Goal: Book appointment/travel/reservation

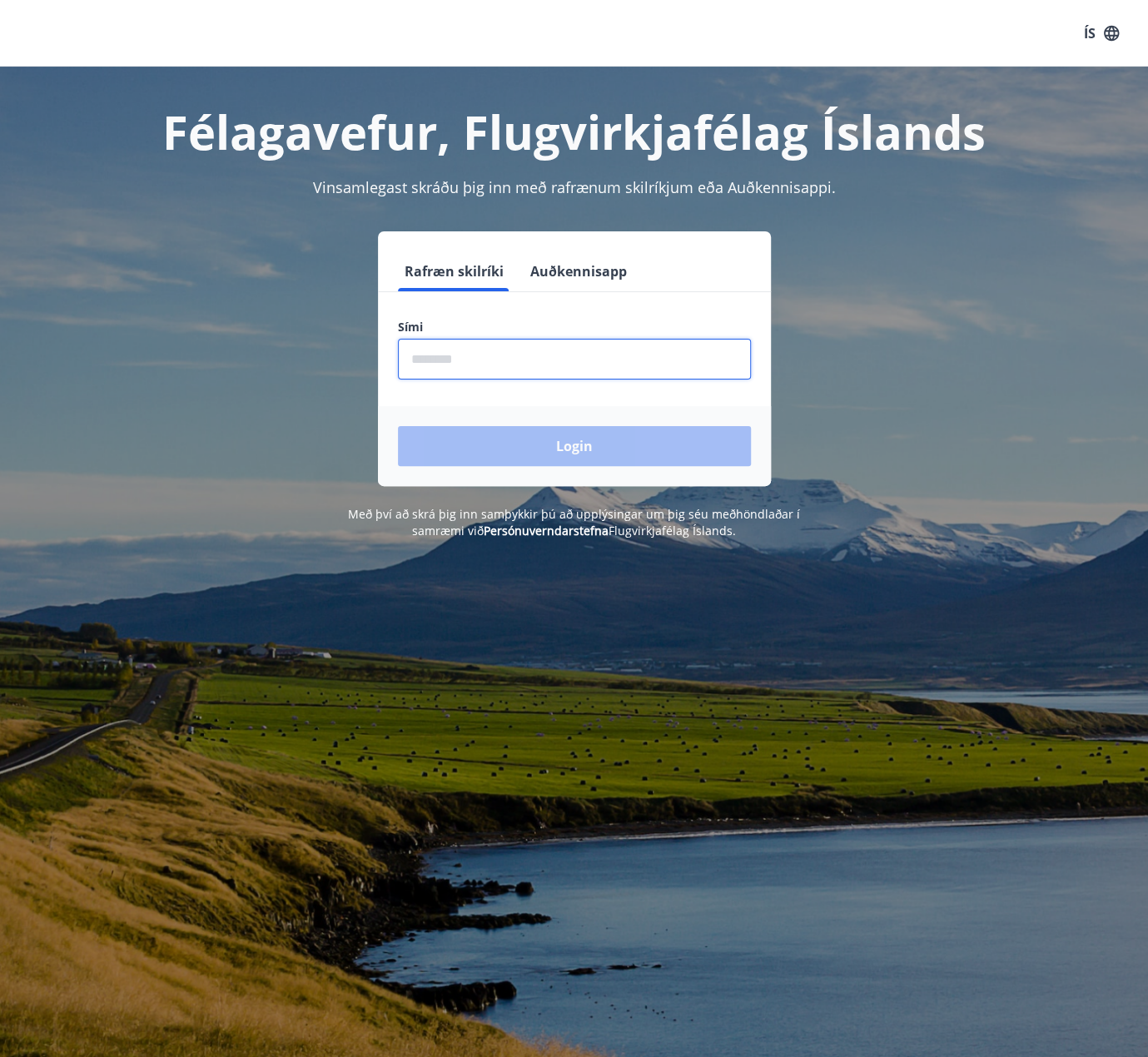
click at [452, 347] on input "phone" at bounding box center [574, 359] width 353 height 40
type input "********"
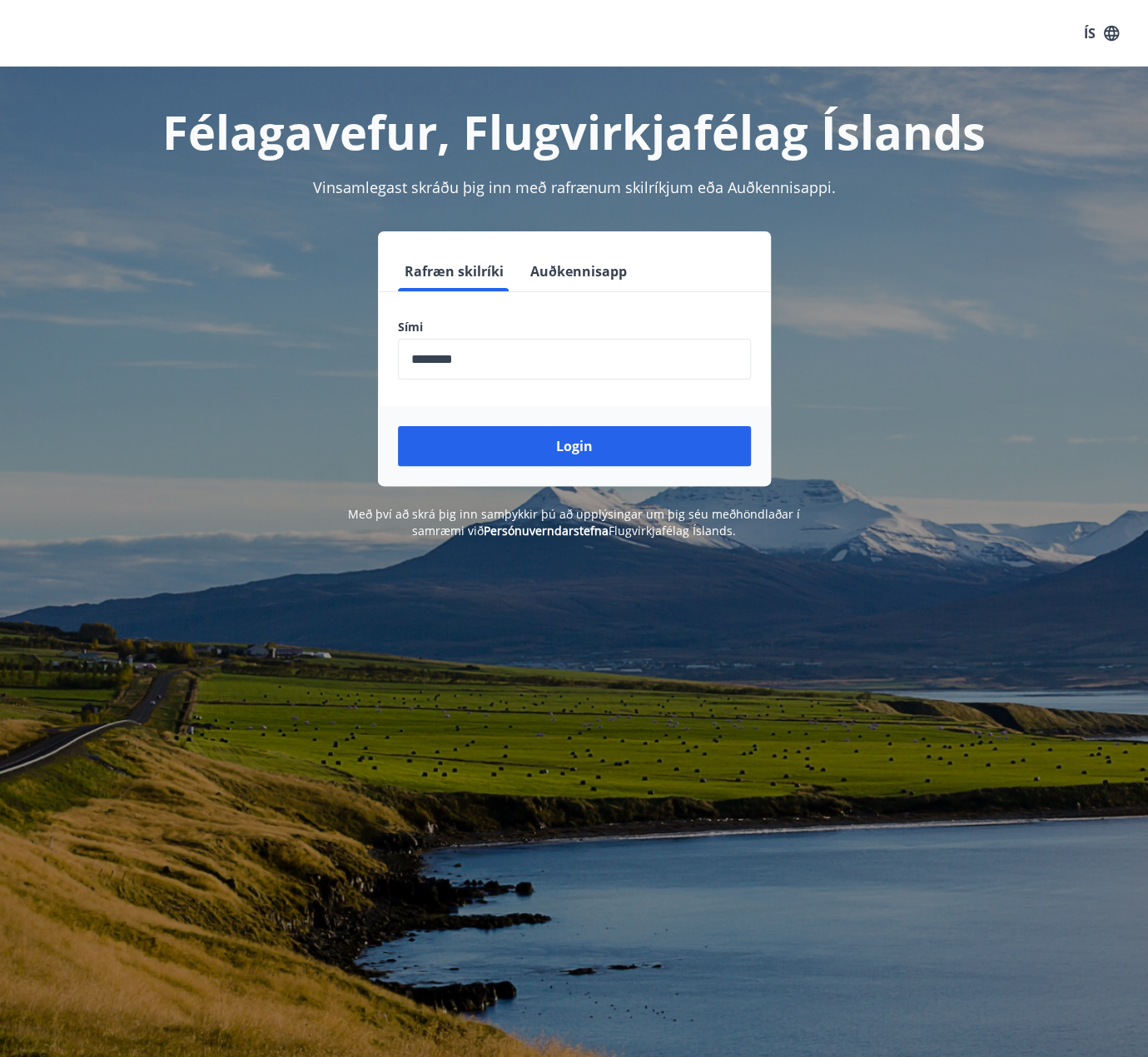
click at [519, 472] on div "Login" at bounding box center [574, 446] width 392 height 80
click at [517, 452] on button "Login" at bounding box center [574, 446] width 353 height 40
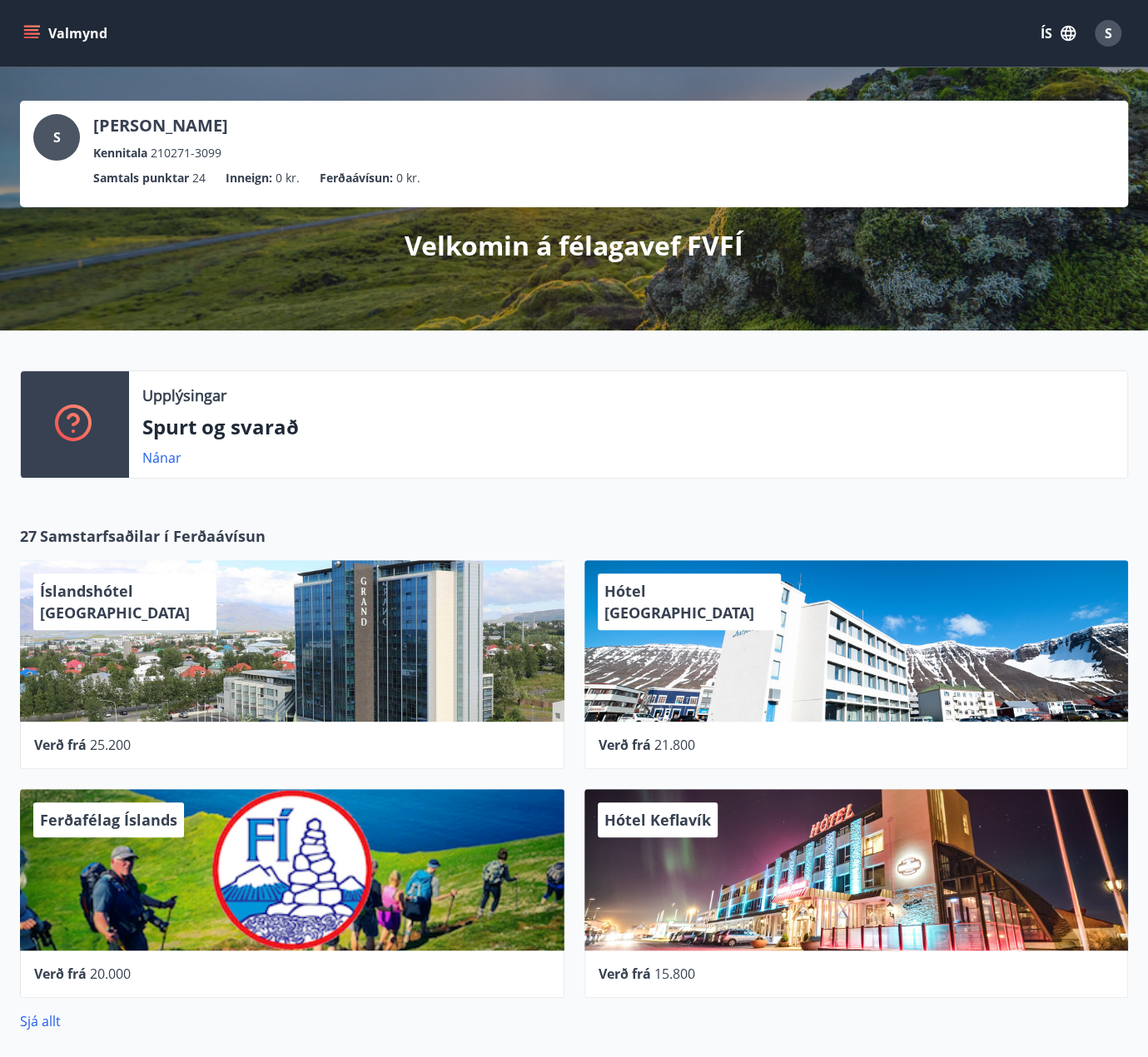
click at [34, 27] on icon "menu" at bounding box center [32, 34] width 17 height 17
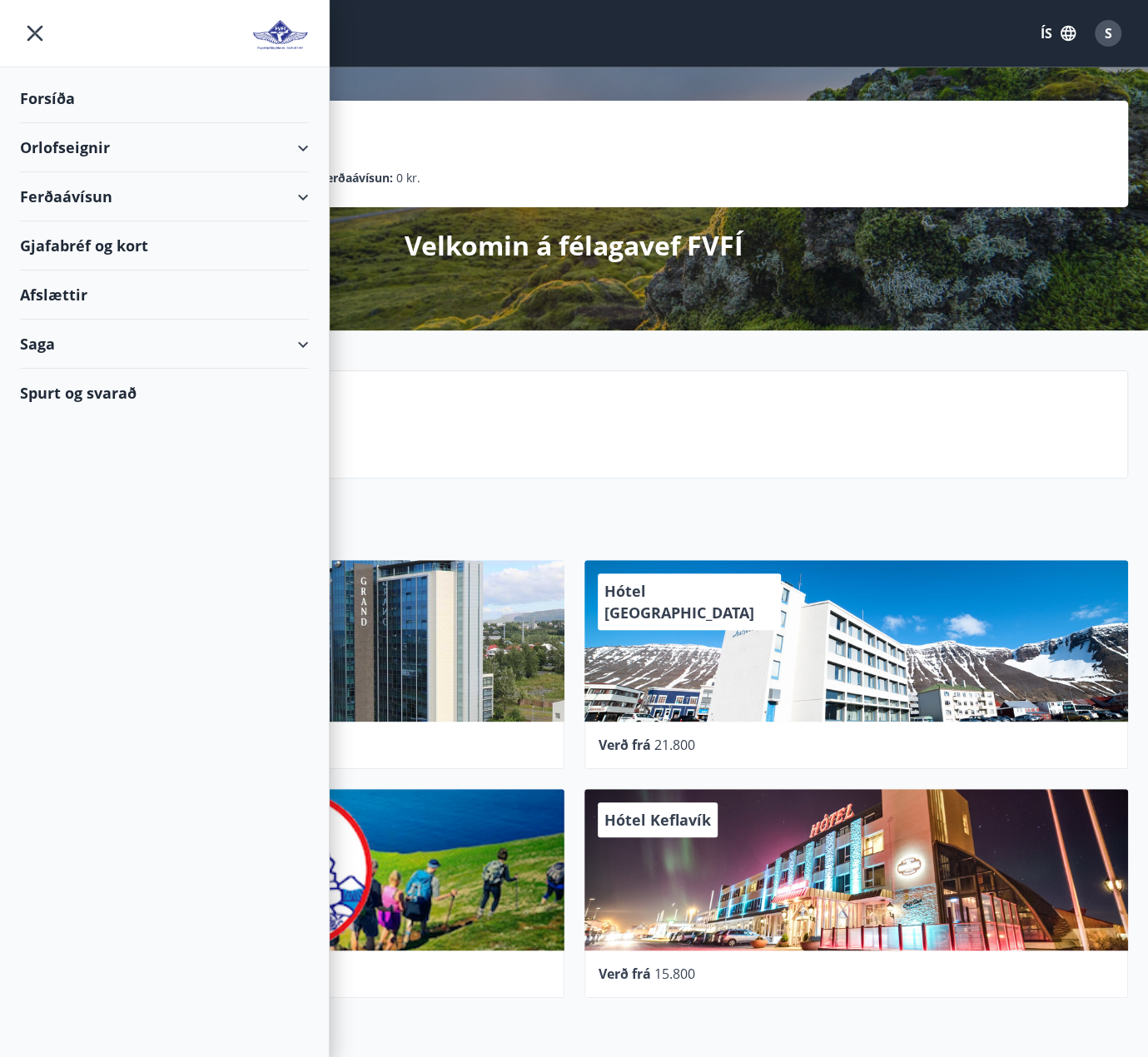
click at [194, 147] on div "Orlofseignir" at bounding box center [164, 147] width 289 height 49
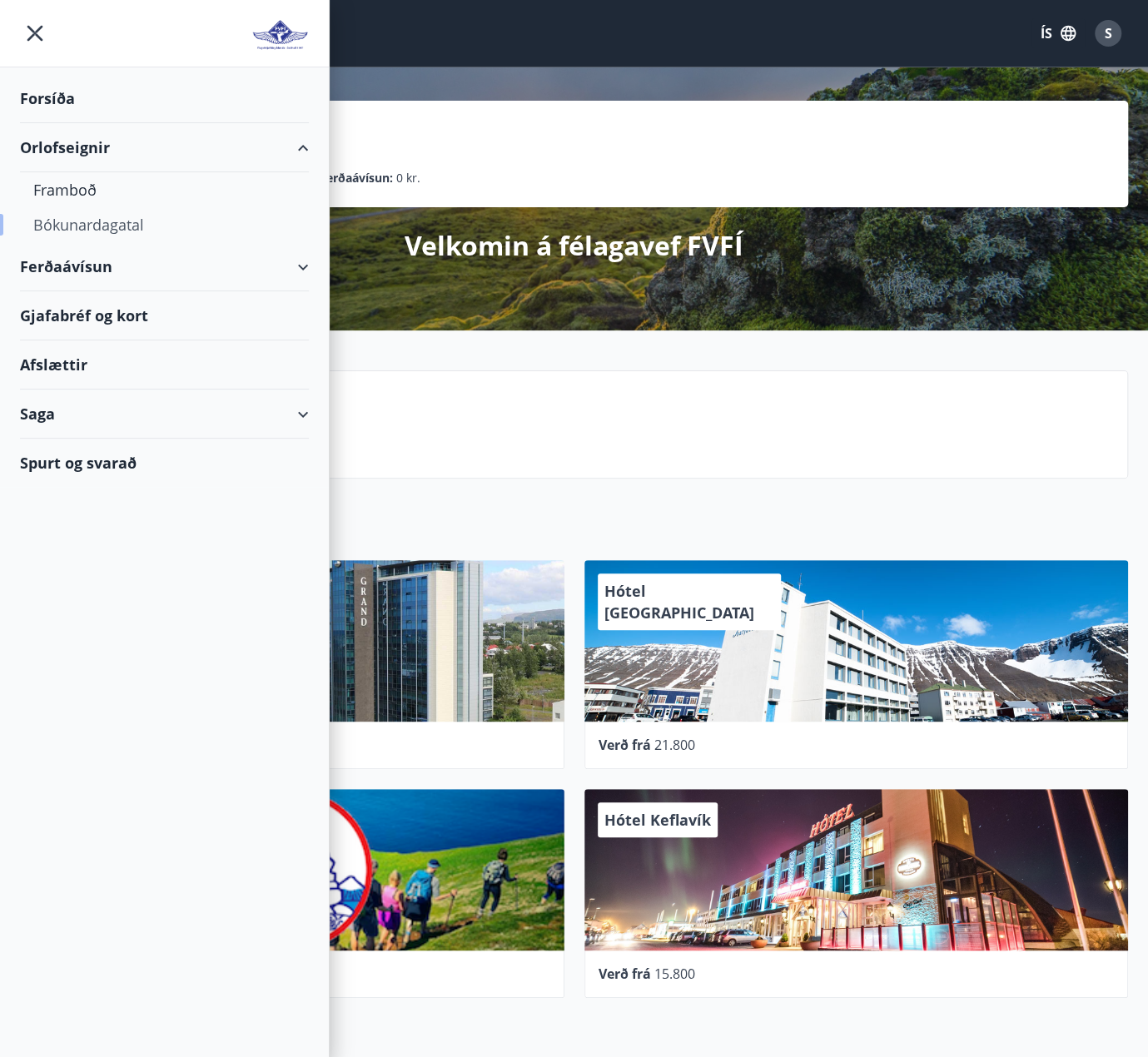
click at [68, 231] on div "Bókunardagatal" at bounding box center [163, 224] width 262 height 35
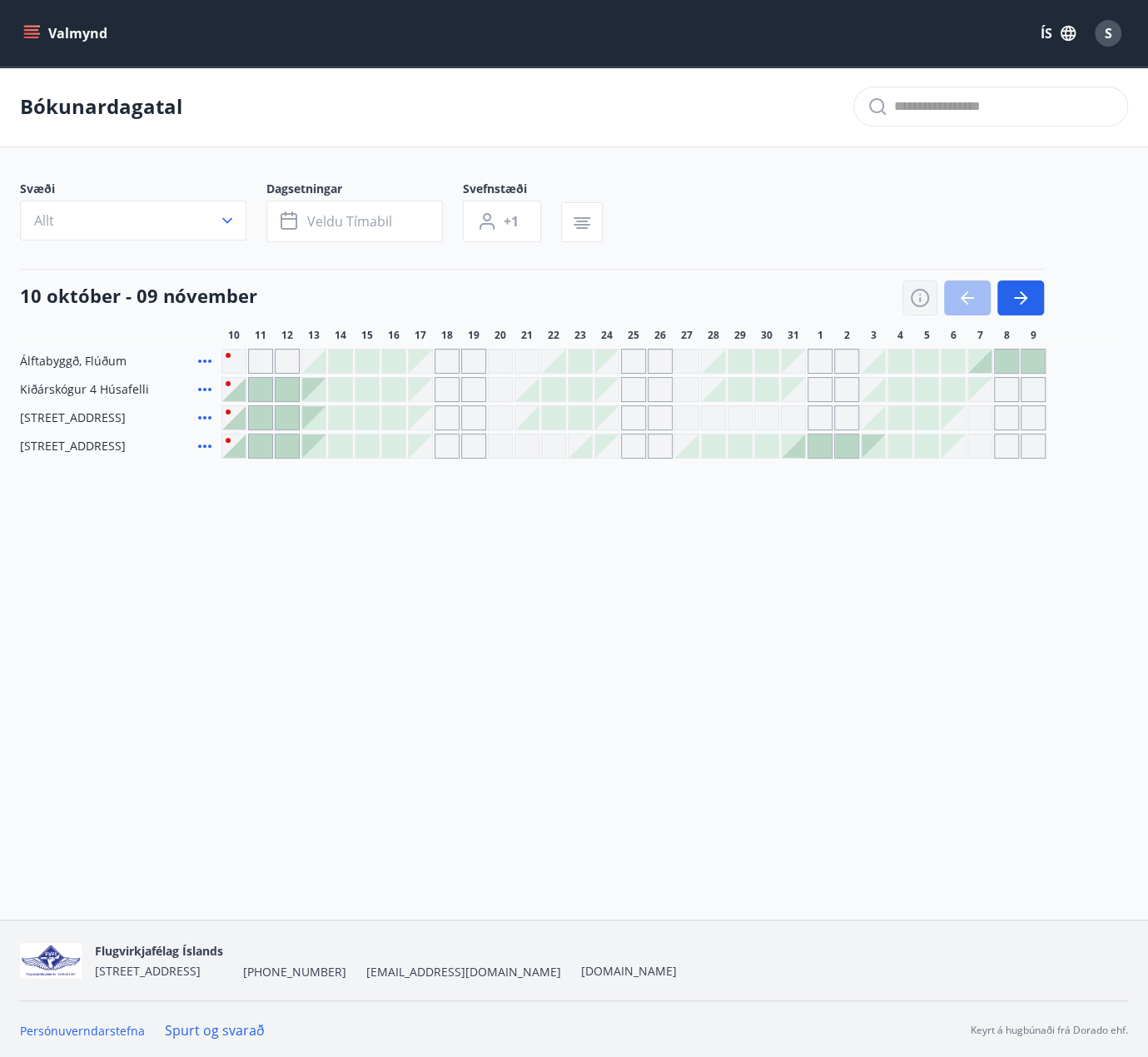
click at [924, 299] on icon "button" at bounding box center [919, 298] width 20 height 20
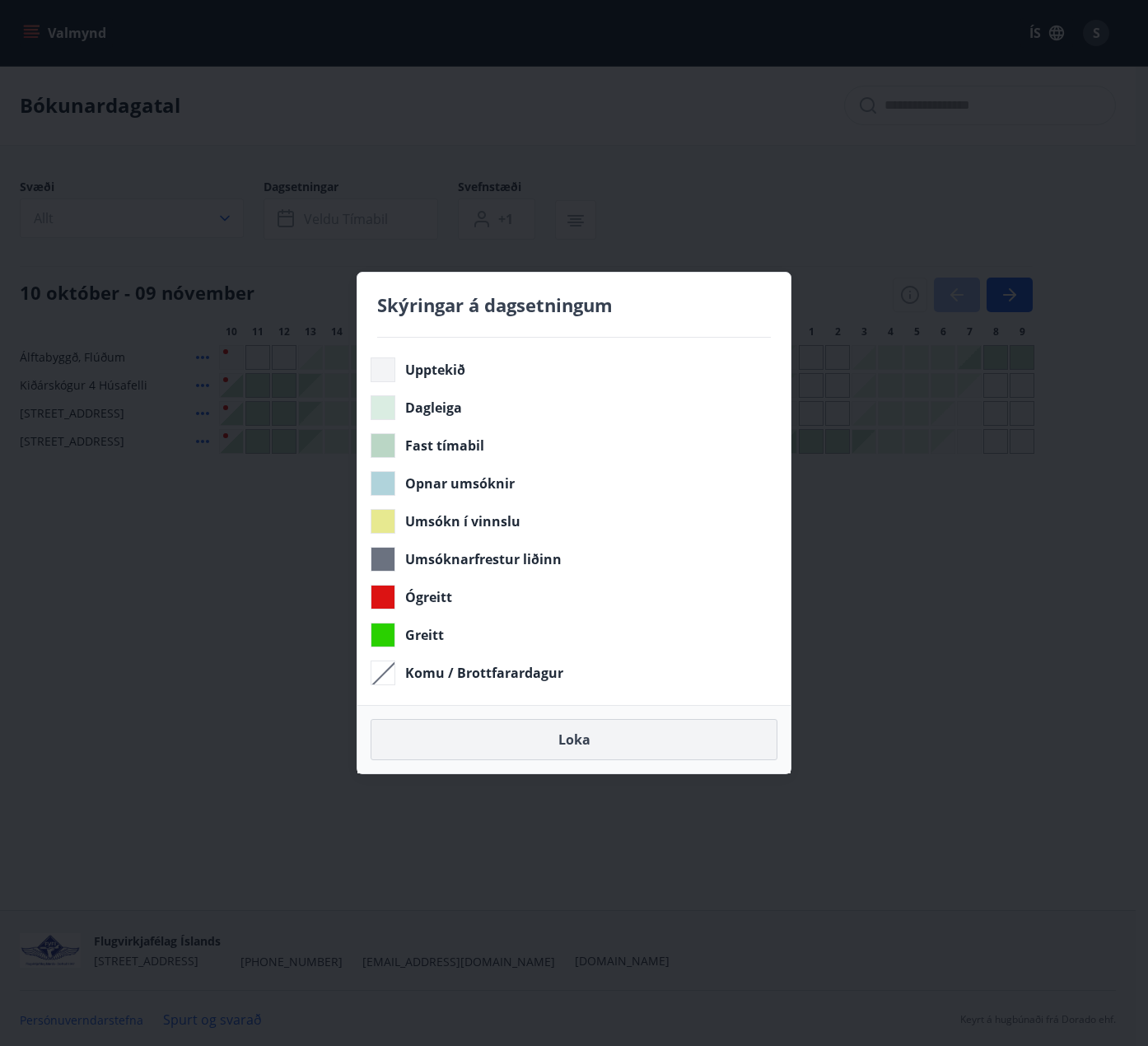
click at [549, 738] on button "Loka" at bounding box center [574, 739] width 407 height 41
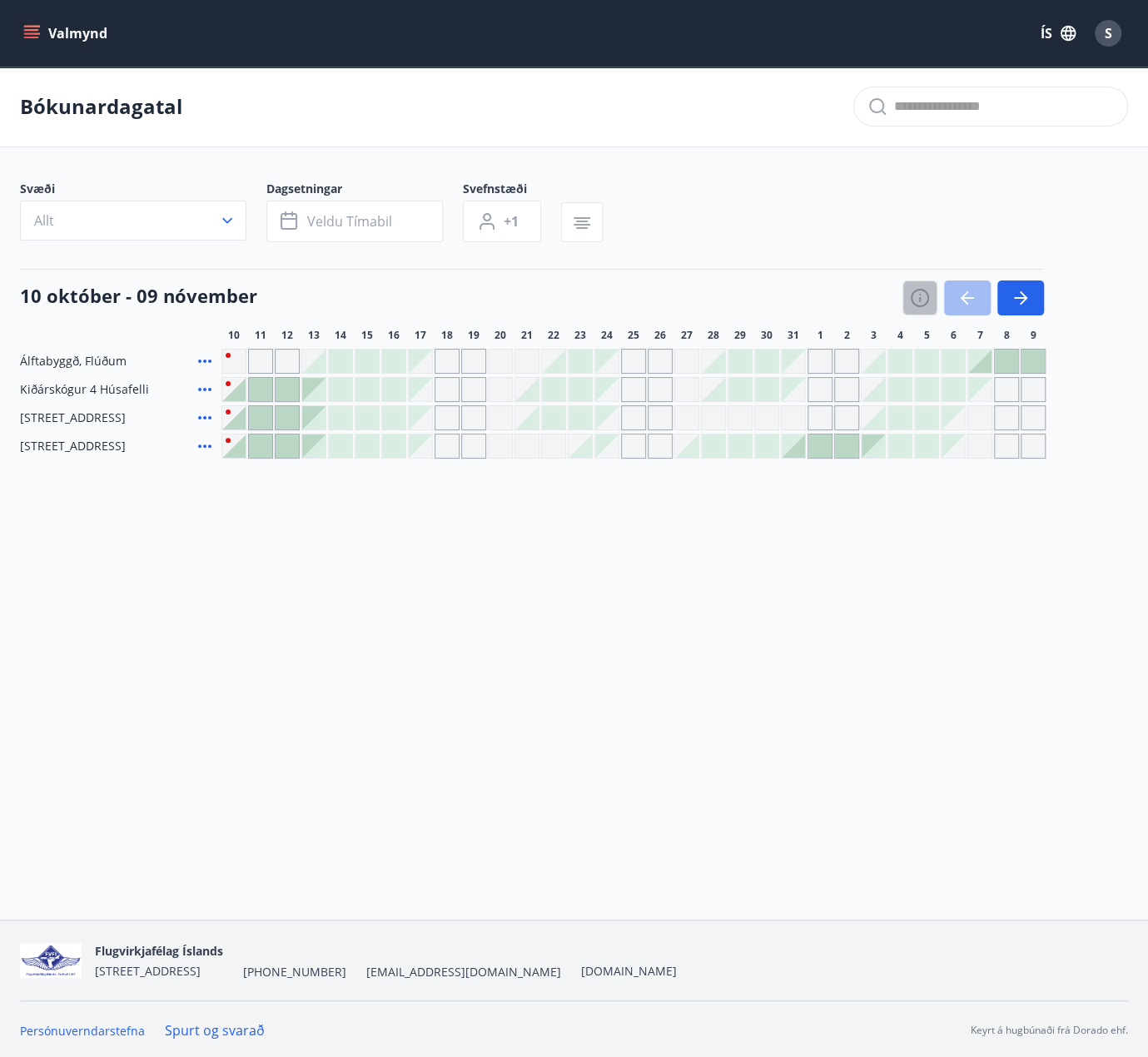
click at [921, 299] on icon "button" at bounding box center [919, 298] width 20 height 20
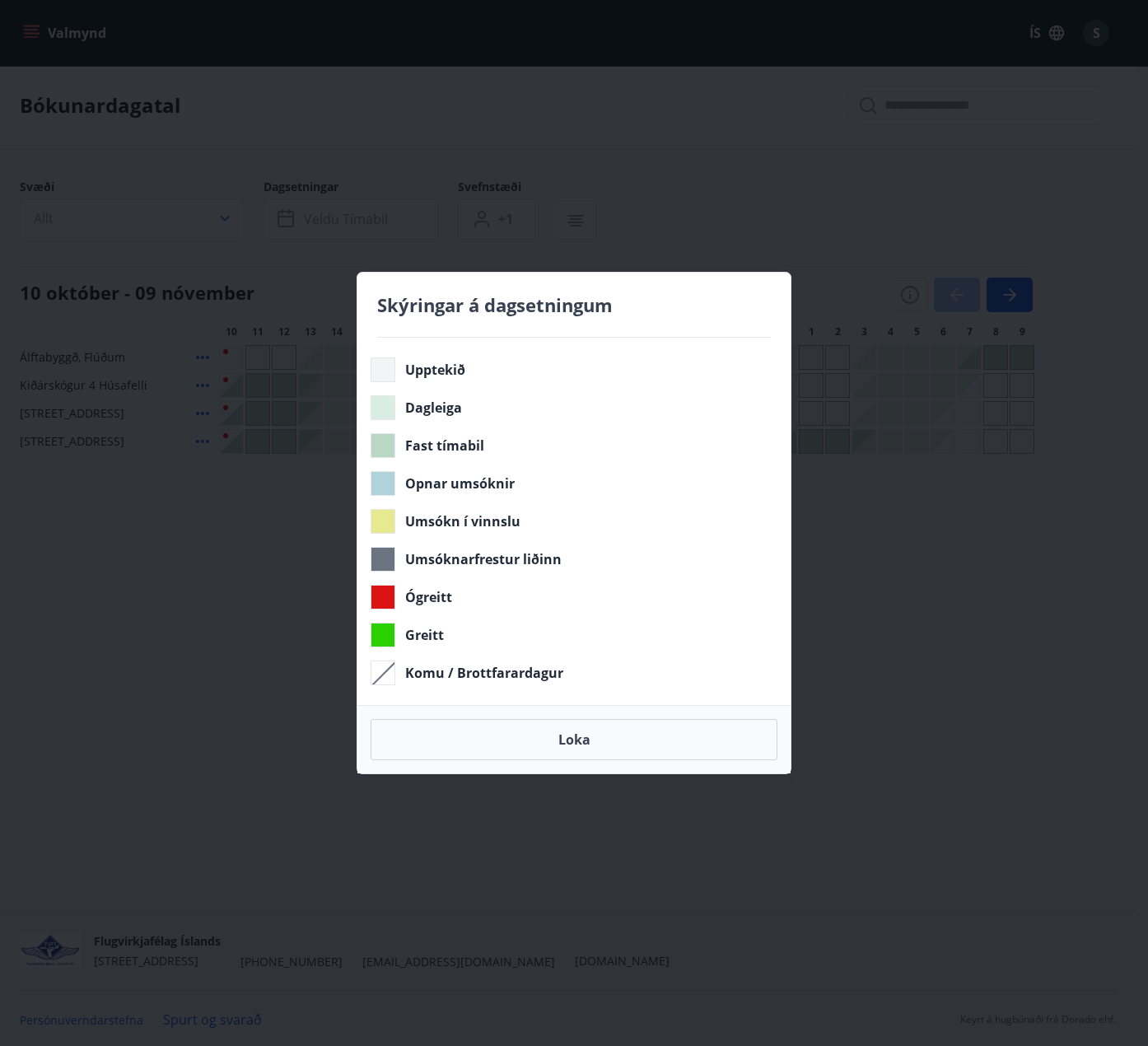
click at [911, 293] on div "Skýringar á dagsetningum Upptekið Dagleiga Fast tímabil Opnar umsóknir Umsókn í…" at bounding box center [574, 523] width 1148 height 1046
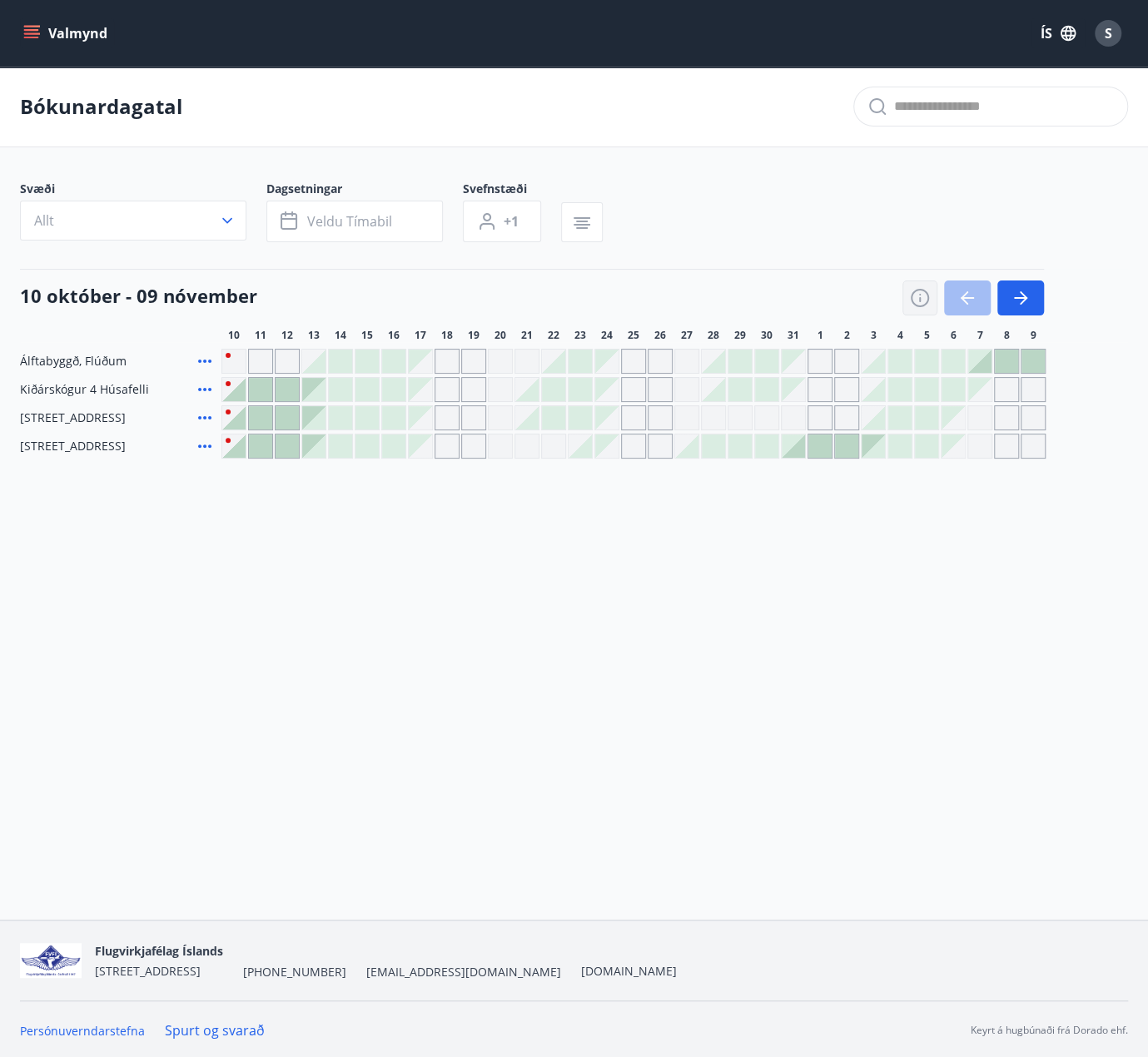
click at [917, 298] on icon "button" at bounding box center [919, 298] width 20 height 20
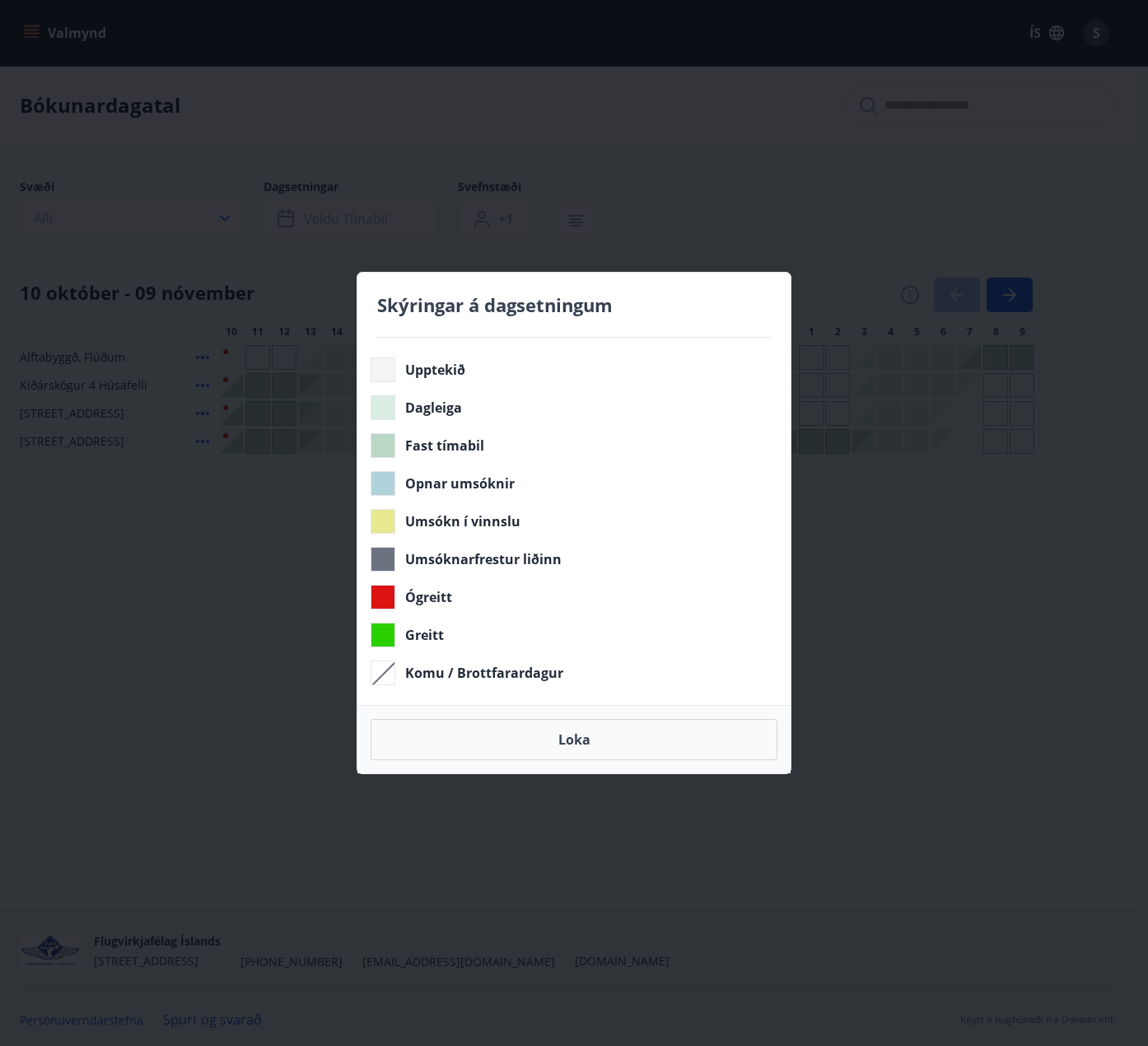
click at [914, 293] on div "Skýringar á dagsetningum Upptekið Dagleiga Fast tímabil Opnar umsóknir Umsókn í…" at bounding box center [574, 523] width 1148 height 1046
